Goal: Information Seeking & Learning: Learn about a topic

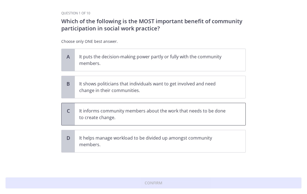
click at [238, 118] on span "It informs community members about the work that needs to be done to create cha…" at bounding box center [160, 114] width 171 height 22
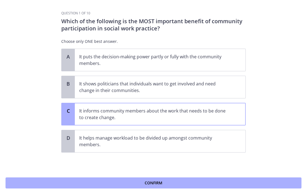
click at [246, 183] on button "Confirm" at bounding box center [154, 182] width 296 height 11
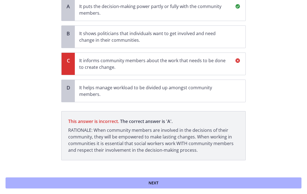
scroll to position [51, 0]
click at [244, 183] on button "Next" at bounding box center [154, 182] width 296 height 11
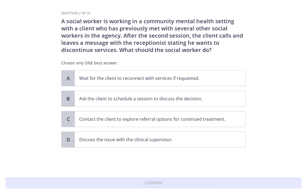
scroll to position [0, 0]
click at [235, 120] on span "Contact the client to explore referral options for continued treatment." at bounding box center [160, 118] width 171 height 15
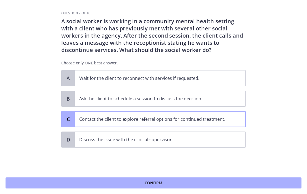
click at [230, 184] on button "Confirm" at bounding box center [154, 182] width 296 height 11
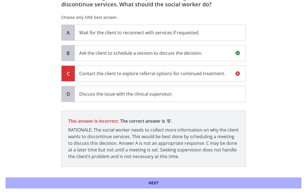
scroll to position [47, 0]
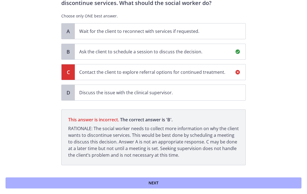
click at [245, 184] on button "Next" at bounding box center [154, 182] width 296 height 11
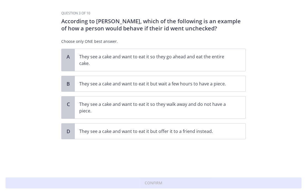
scroll to position [0, 0]
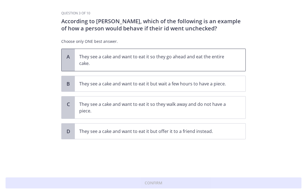
click at [232, 59] on span "They see a cake and want to eat it so they go ahead and eat the entire cake." at bounding box center [160, 60] width 171 height 22
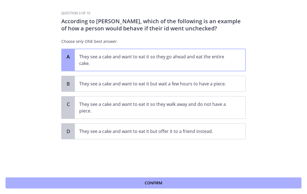
click at [200, 181] on button "Confirm" at bounding box center [154, 182] width 296 height 11
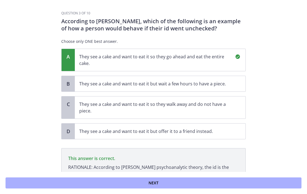
scroll to position [48, 0]
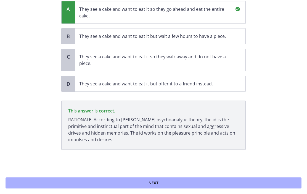
click at [236, 183] on button "Next" at bounding box center [154, 182] width 296 height 11
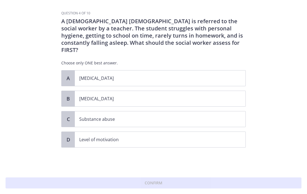
scroll to position [0, 0]
click at [245, 73] on span "Child abuse" at bounding box center [160, 77] width 171 height 15
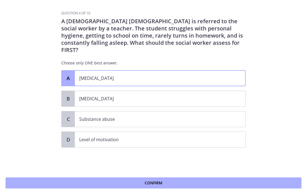
click at [197, 178] on button "Confirm" at bounding box center [154, 182] width 296 height 11
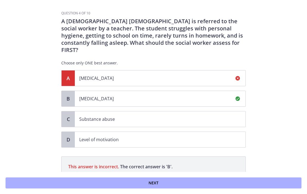
scroll to position [55, 0]
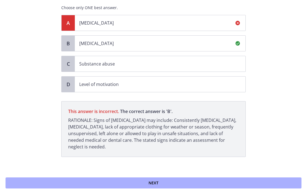
click at [268, 184] on button "Next" at bounding box center [154, 182] width 296 height 11
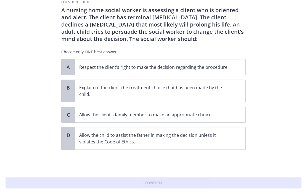
scroll to position [0, 0]
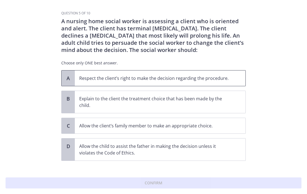
click at [225, 73] on span "Respect the client’s right to make the decision regarding the procedure." at bounding box center [160, 77] width 171 height 15
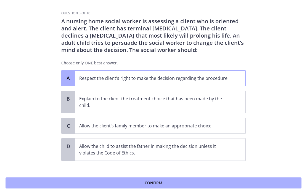
click at [180, 181] on button "Confirm" at bounding box center [154, 182] width 296 height 11
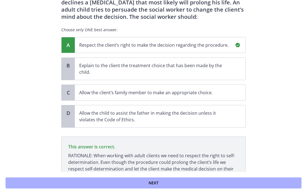
scroll to position [69, 0]
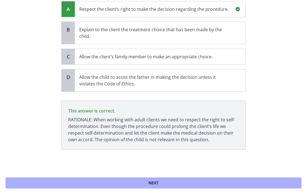
click at [265, 183] on button "Next" at bounding box center [154, 182] width 296 height 11
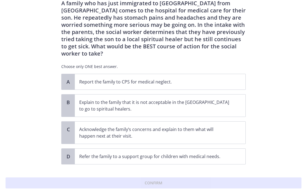
scroll to position [18, 0]
click at [236, 126] on span "Acknowledge the family’s concerns and explain to them what will happen next at …" at bounding box center [160, 132] width 171 height 22
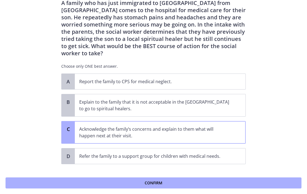
click at [246, 186] on button "Confirm" at bounding box center [154, 182] width 296 height 11
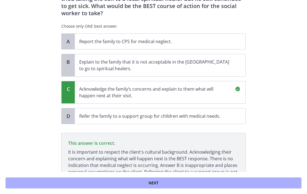
scroll to position [90, 0]
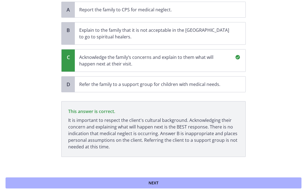
click at [249, 183] on button "Next" at bounding box center [154, 182] width 296 height 11
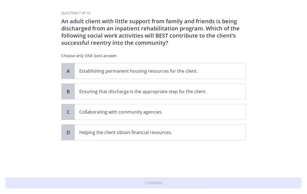
scroll to position [0, 0]
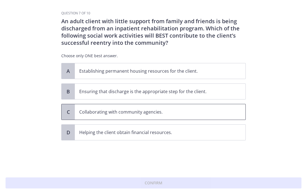
click at [237, 114] on span "Collaborating with community agencies." at bounding box center [160, 111] width 171 height 15
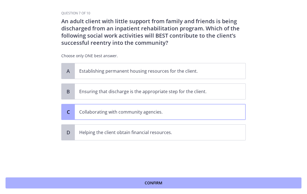
click at [247, 182] on button "Confirm" at bounding box center [154, 182] width 296 height 11
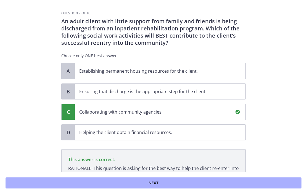
scroll to position [55, 0]
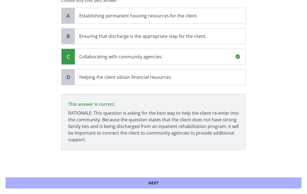
click at [247, 183] on button "Next" at bounding box center [154, 182] width 296 height 11
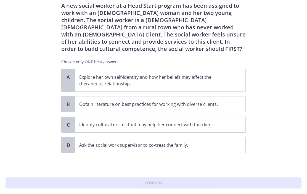
scroll to position [16, 0]
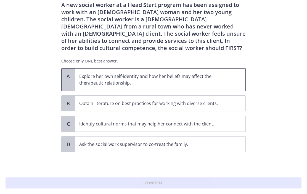
click at [239, 86] on span "Explore her own self-identity and how her beliefs may affect the therapeutic re…" at bounding box center [160, 79] width 171 height 22
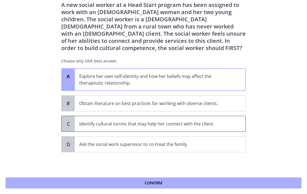
click at [228, 125] on p "Identify cultural norms that may help her connect with the client." at bounding box center [154, 123] width 151 height 7
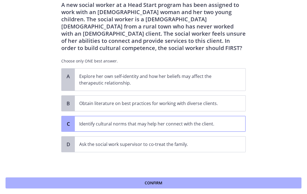
click at [242, 183] on button "Confirm" at bounding box center [154, 182] width 296 height 11
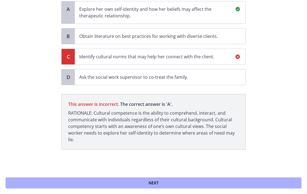
scroll to position [47, 0]
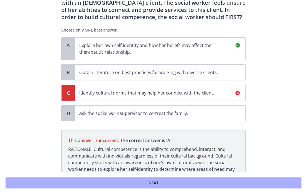
click at [240, 47] on icon at bounding box center [237, 45] width 7 height 7
click at [240, 46] on icon at bounding box center [237, 45] width 7 height 7
click at [235, 50] on span at bounding box center [237, 46] width 15 height 16
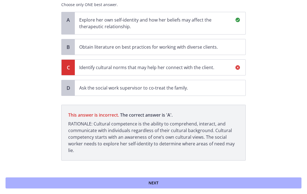
scroll to position [74, 0]
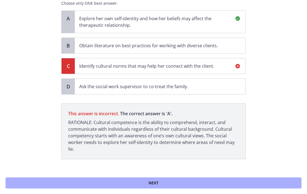
click at [249, 181] on button "Next" at bounding box center [154, 182] width 296 height 11
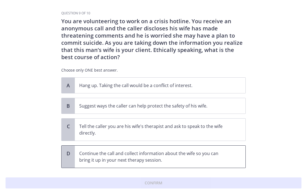
click at [238, 156] on span "Continue the call and collect information about the wife so you can bring it up…" at bounding box center [160, 157] width 171 height 22
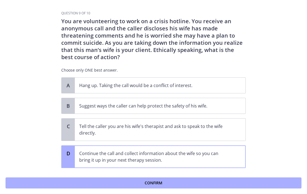
click at [247, 188] on button "Confirm" at bounding box center [154, 182] width 296 height 11
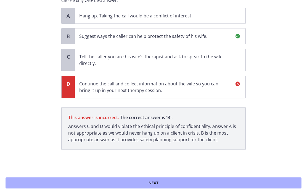
click at [233, 34] on span at bounding box center [237, 36] width 15 height 16
click at [234, 37] on span at bounding box center [237, 36] width 15 height 16
click at [197, 180] on button "Next" at bounding box center [154, 182] width 296 height 11
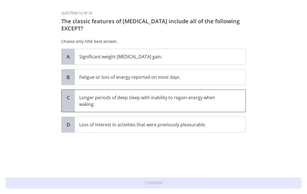
click at [240, 103] on span "Longer periods of deep sleep with inability to regain energy when waking." at bounding box center [160, 101] width 171 height 22
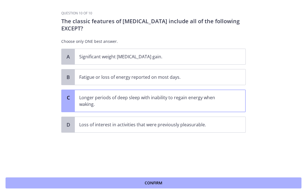
click at [245, 183] on button "Confirm" at bounding box center [154, 182] width 296 height 11
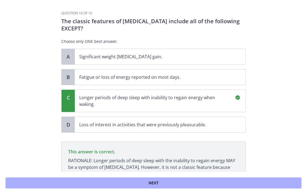
scroll to position [48, 0]
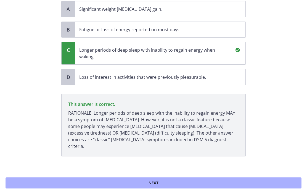
click at [244, 183] on button "Next" at bounding box center [154, 182] width 296 height 11
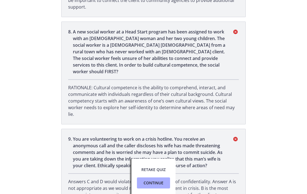
scroll to position [652, 0]
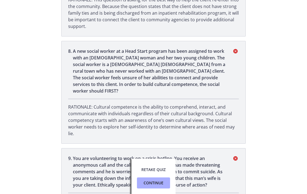
click at [163, 183] on span "Continue" at bounding box center [154, 183] width 20 height 7
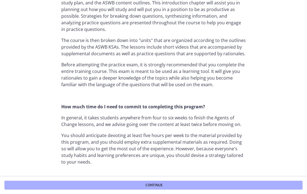
scroll to position [291, 0]
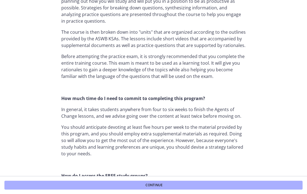
click at [255, 183] on button "Continue" at bounding box center [153, 185] width 298 height 9
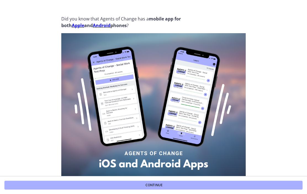
click at [256, 185] on button "Continue" at bounding box center [153, 185] width 298 height 9
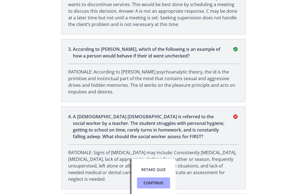
scroll to position [225, 0]
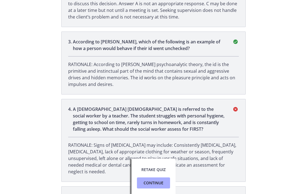
click at [145, 188] on button "Continue" at bounding box center [153, 182] width 33 height 11
